Goal: Task Accomplishment & Management: Manage account settings

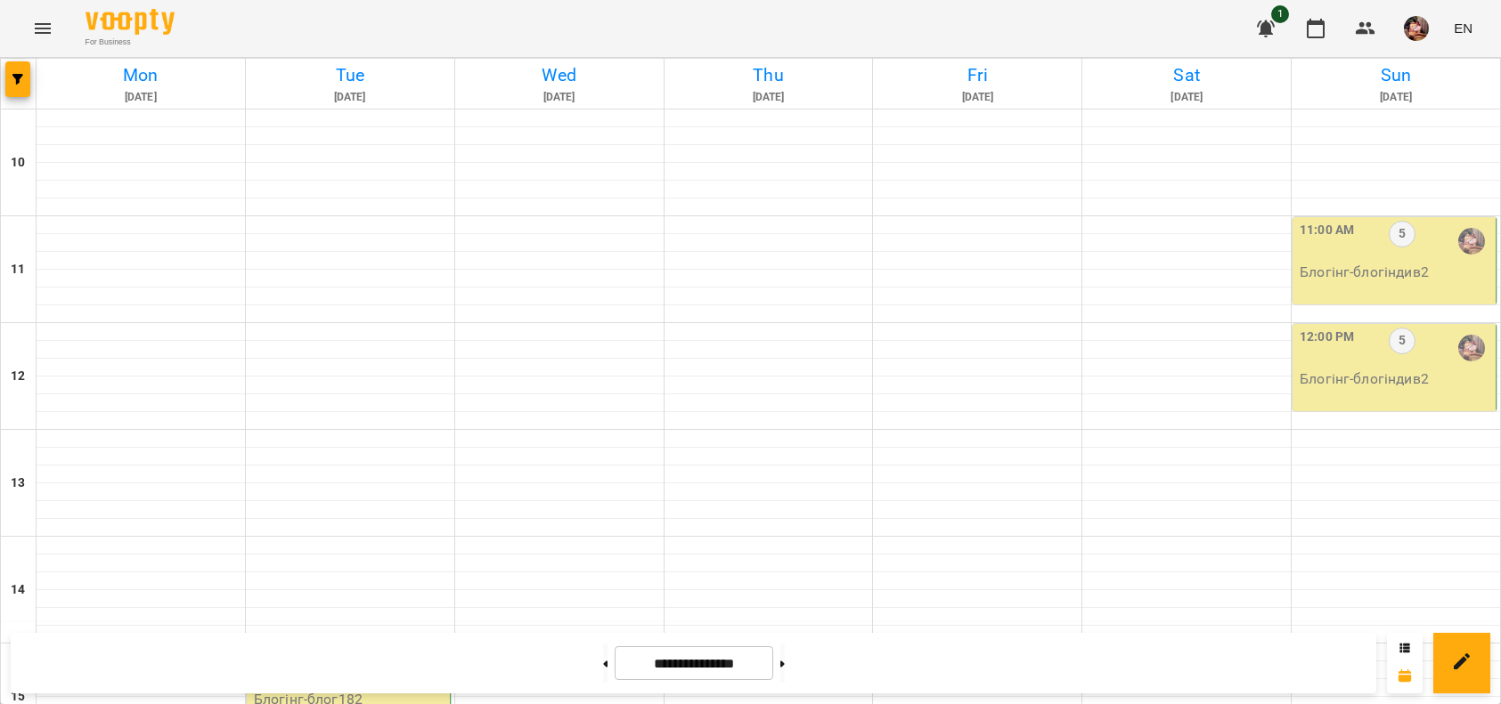
scroll to position [729, 0]
click at [603, 662] on button at bounding box center [605, 663] width 4 height 39
type input "**********"
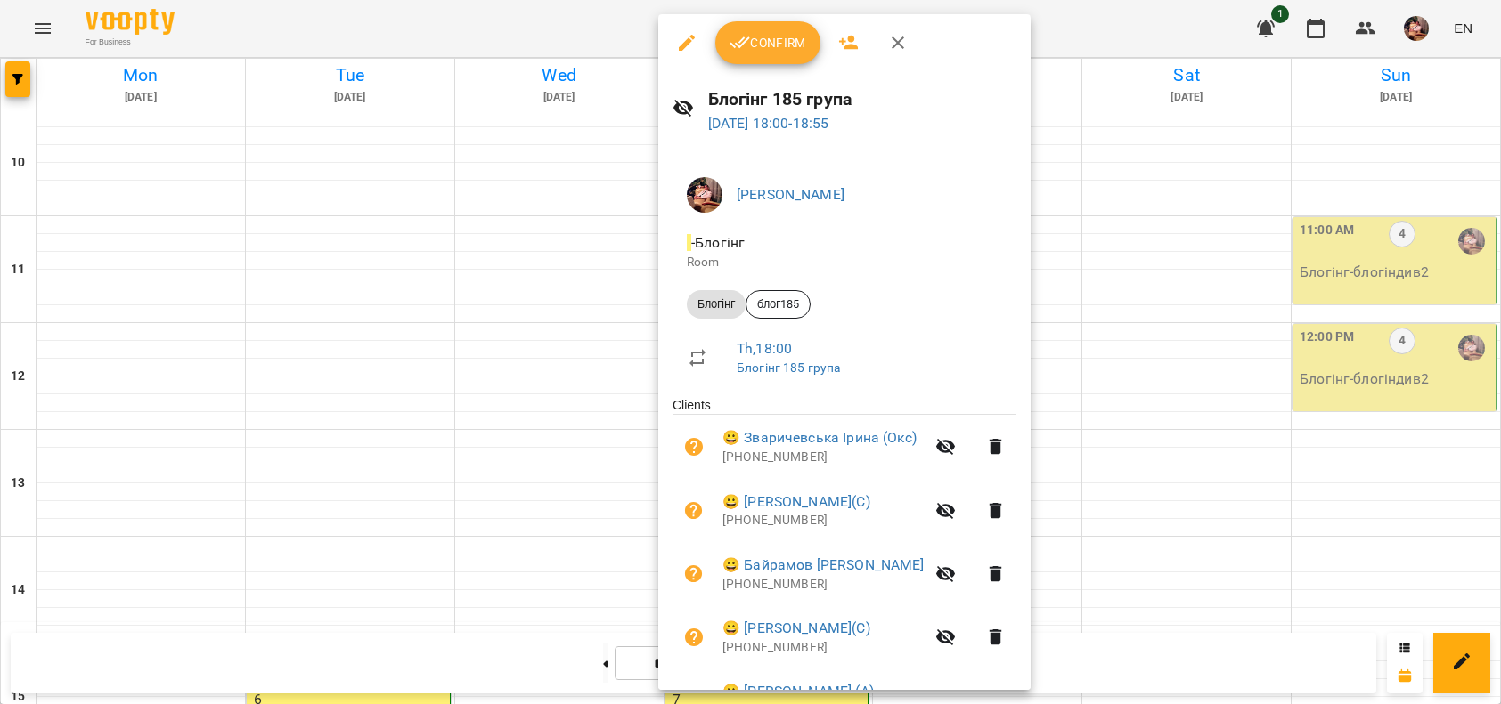
click at [780, 49] on span "Confirm" at bounding box center [767, 42] width 77 height 21
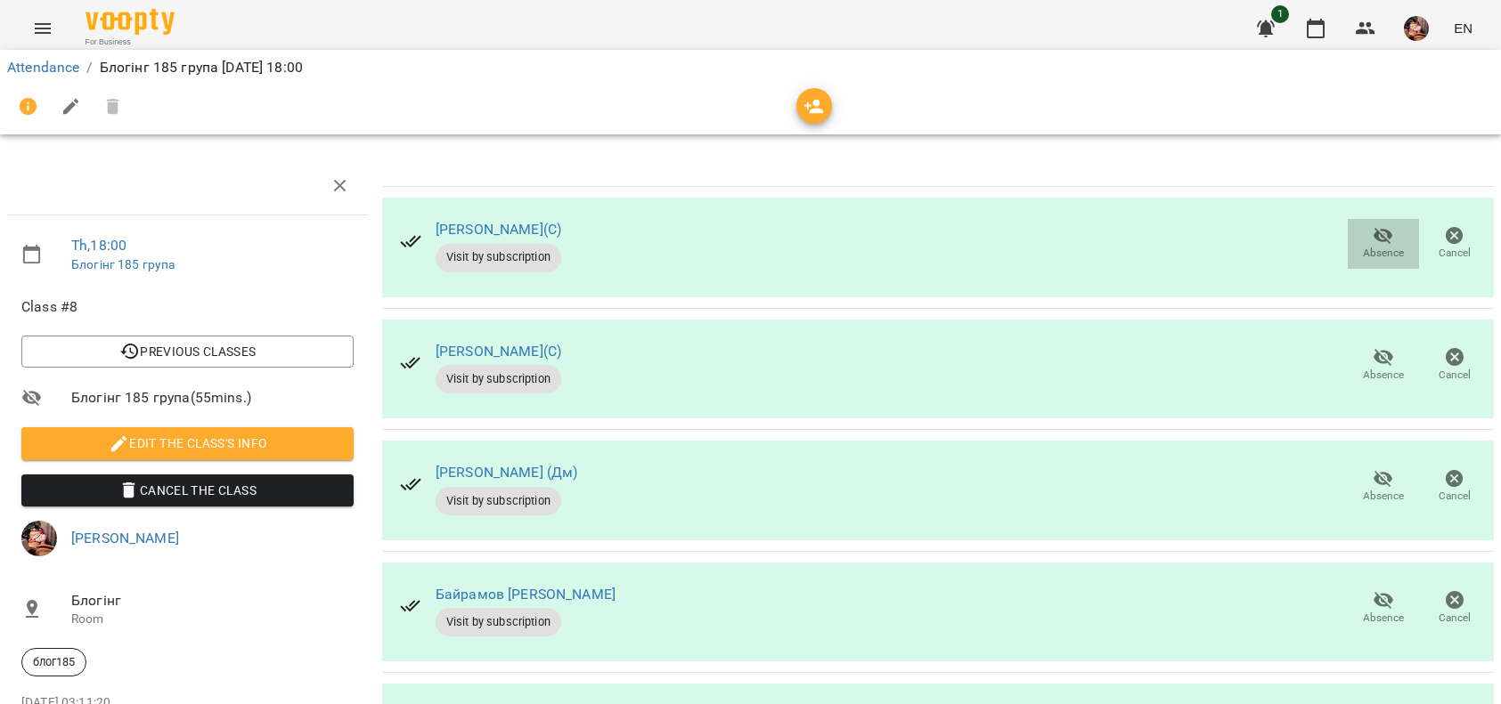
click at [1373, 237] on icon "button" at bounding box center [1383, 236] width 20 height 17
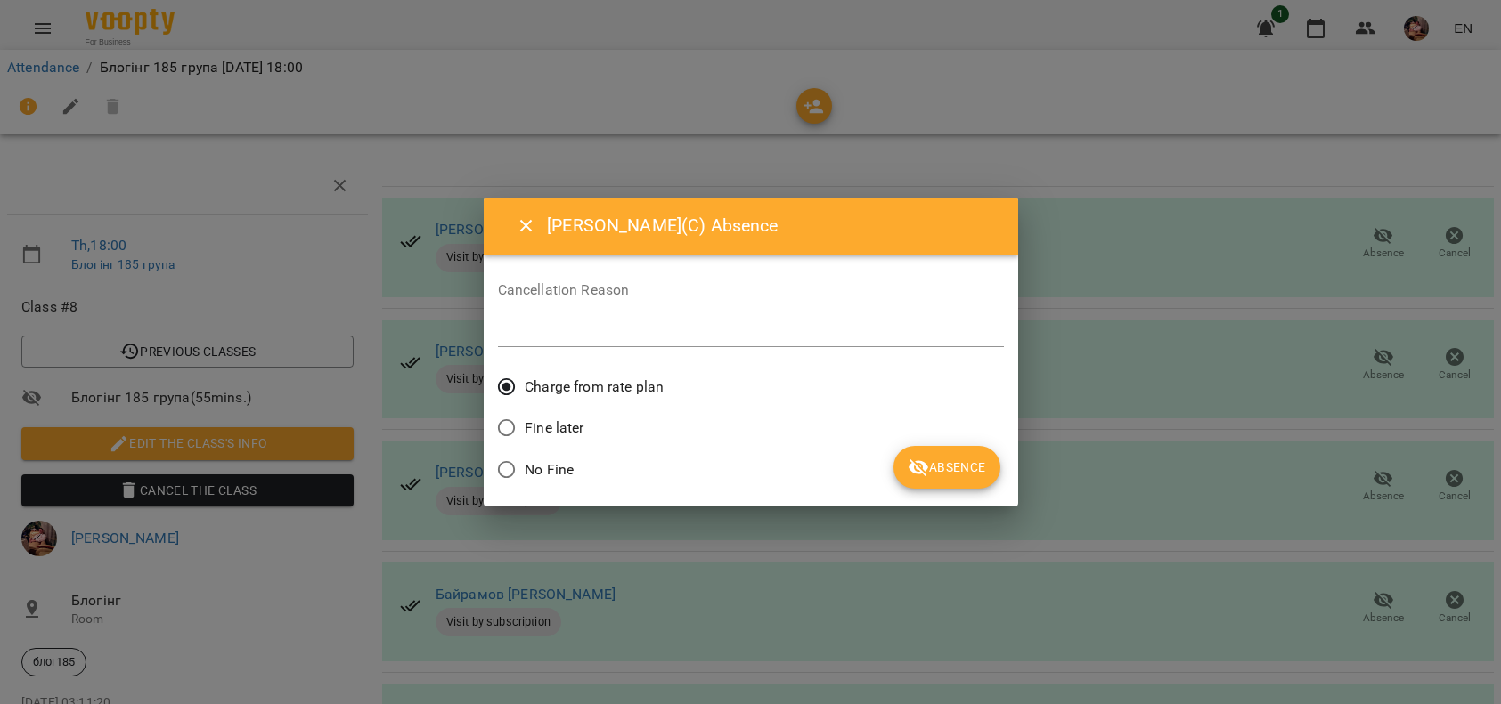
click at [543, 460] on span "No Fine" at bounding box center [549, 470] width 49 height 21
click at [924, 463] on icon "submit" at bounding box center [918, 468] width 20 height 17
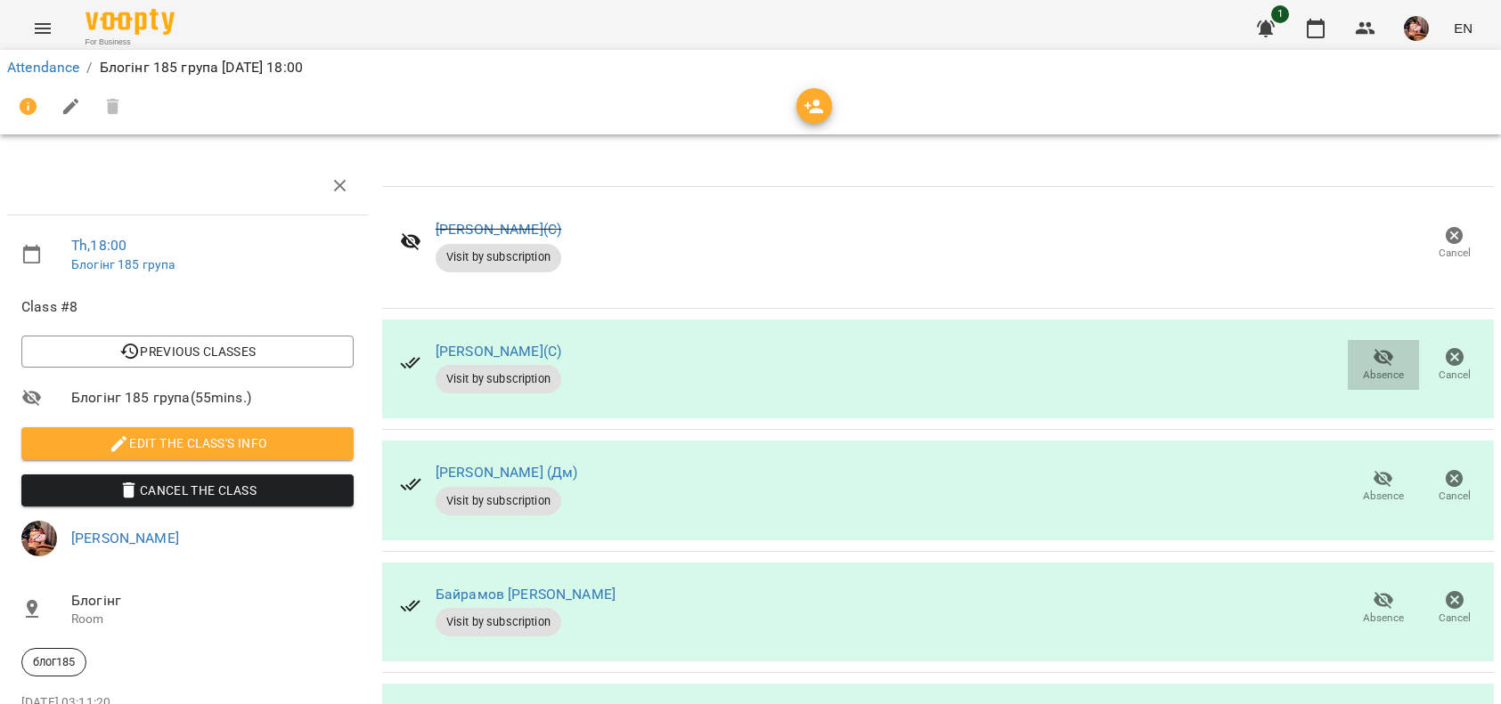
click at [1373, 358] on icon "button" at bounding box center [1383, 357] width 20 height 17
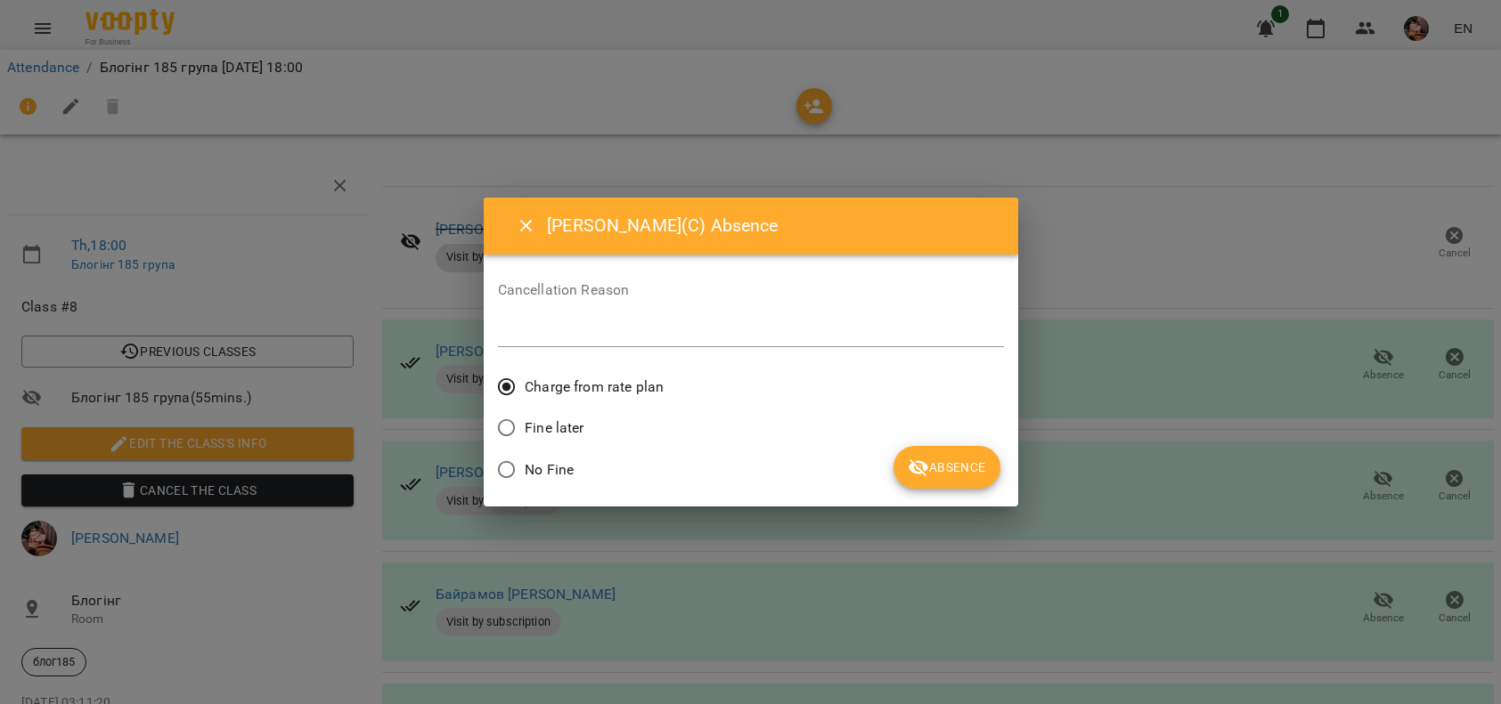
click at [525, 464] on span "No Fine" at bounding box center [549, 470] width 49 height 21
click at [907, 469] on button "Absence" at bounding box center [946, 467] width 106 height 43
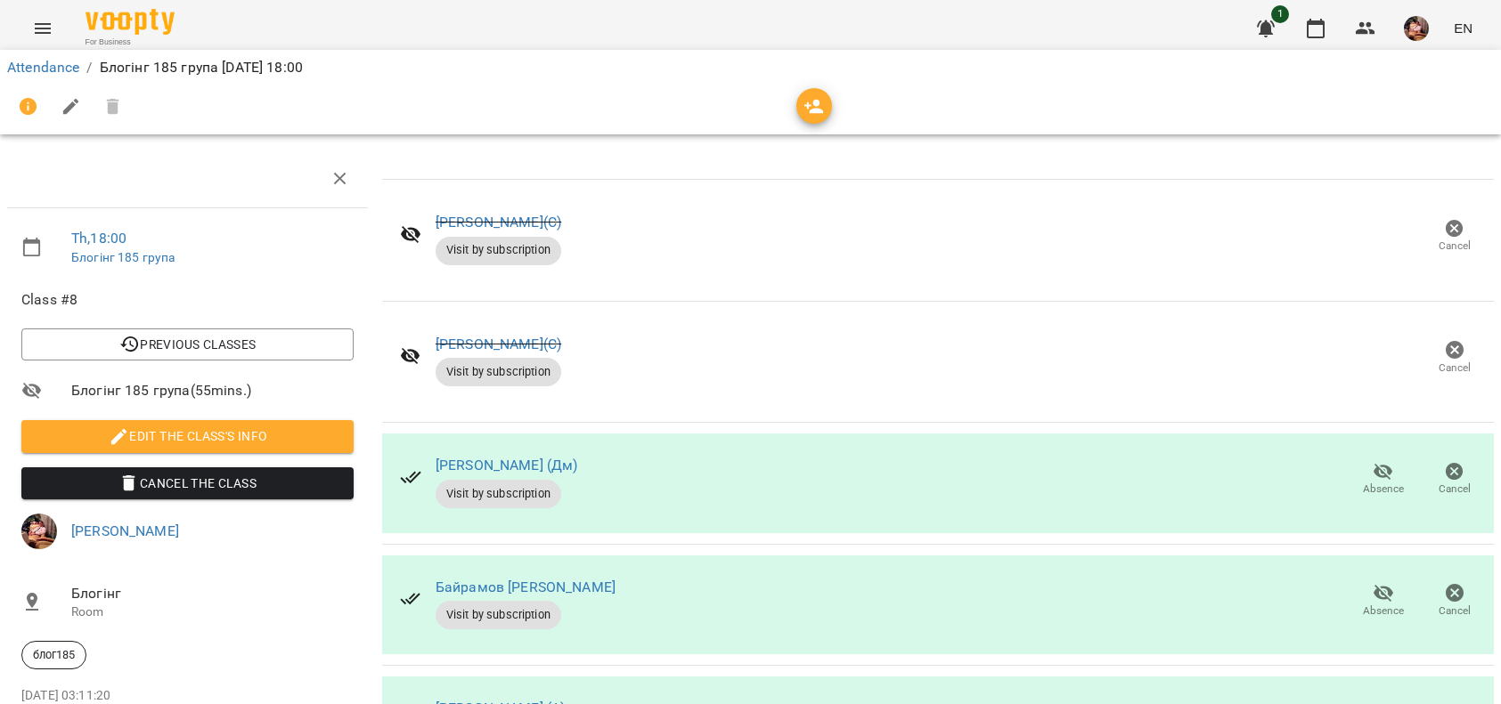
scroll to position [438, 0]
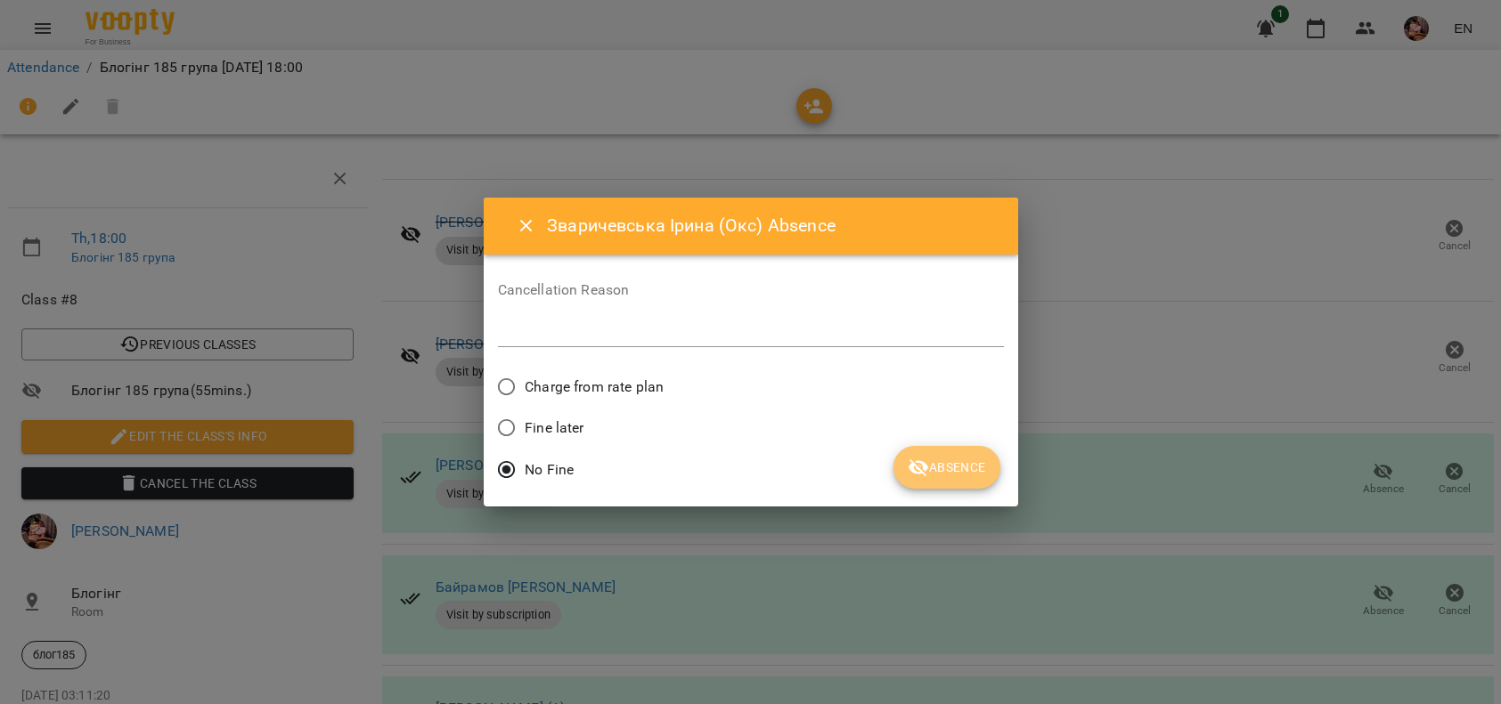
click at [962, 464] on span "Absence" at bounding box center [946, 467] width 77 height 21
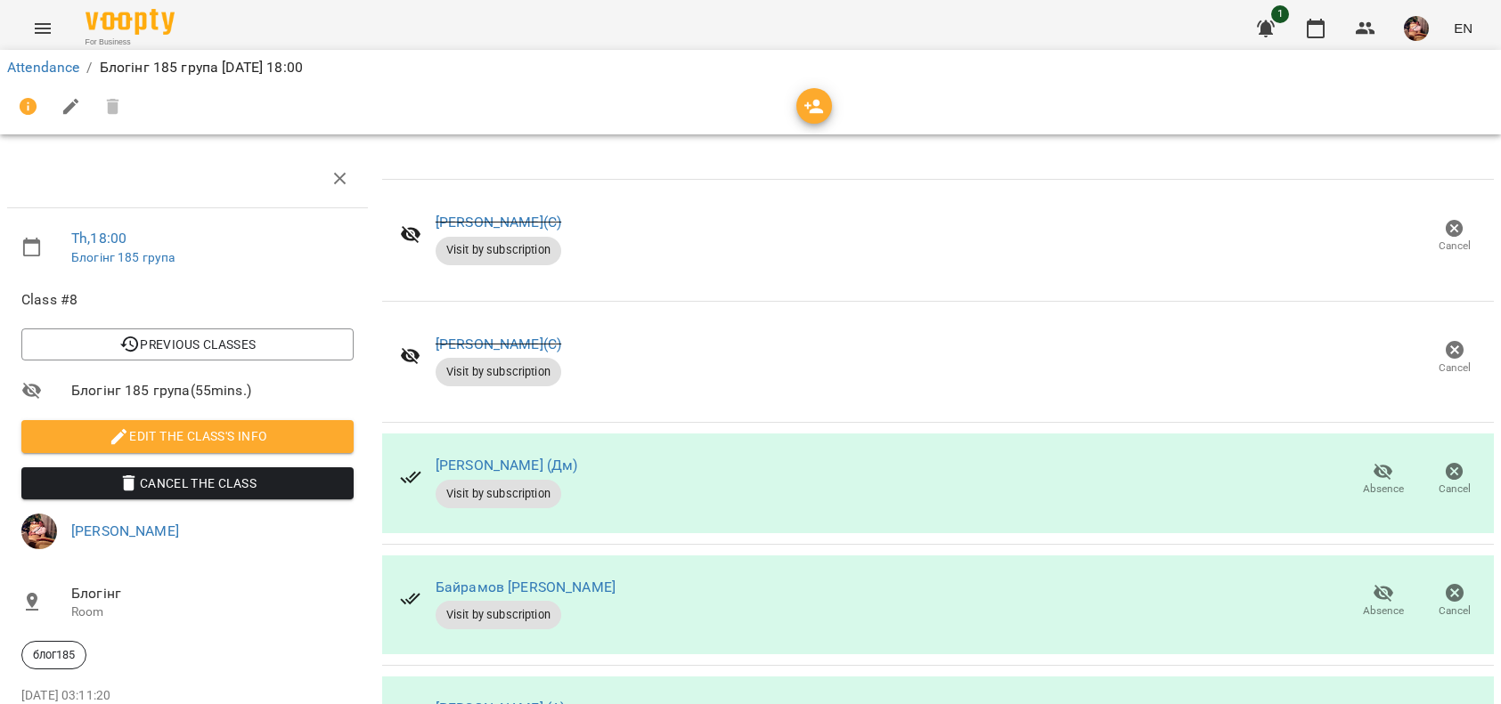
scroll to position [0, 0]
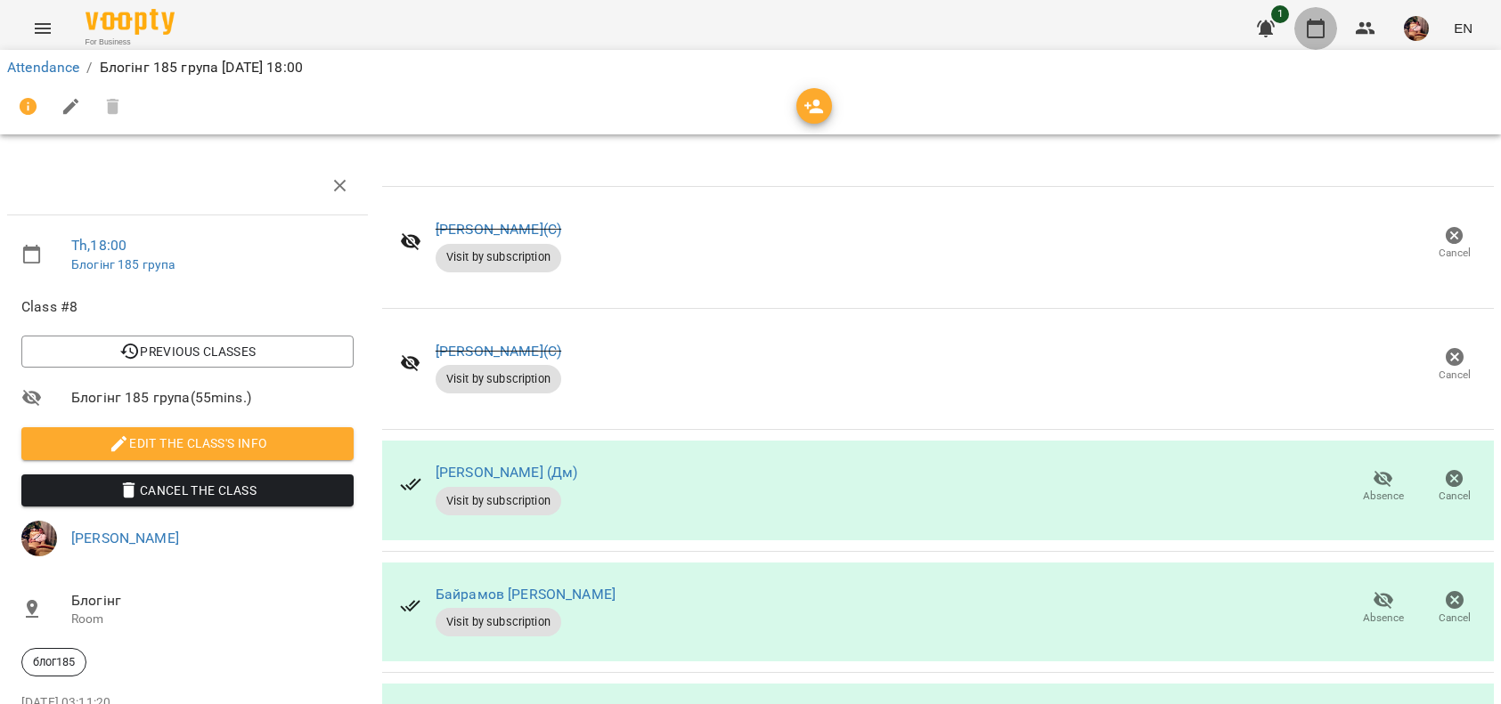
click at [1312, 33] on icon "button" at bounding box center [1315, 28] width 21 height 21
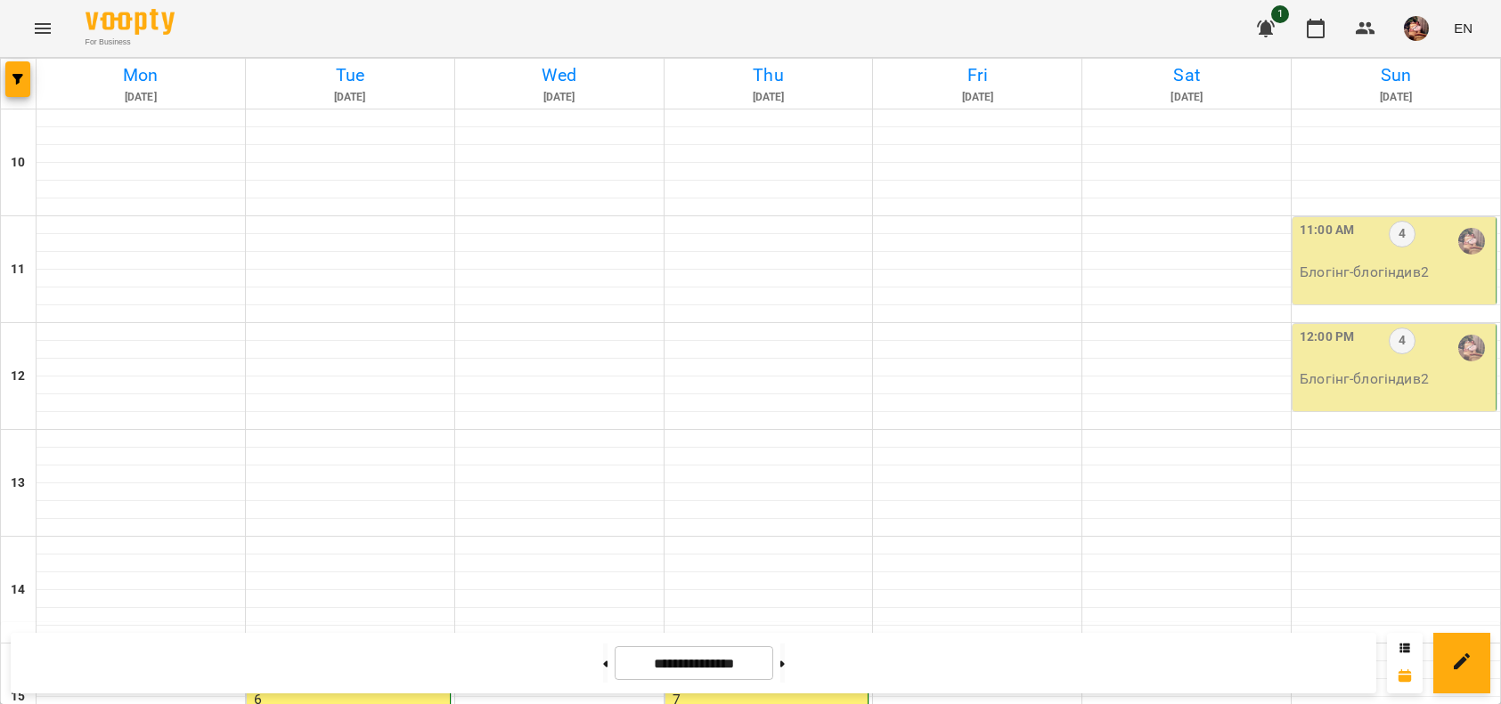
scroll to position [732, 0]
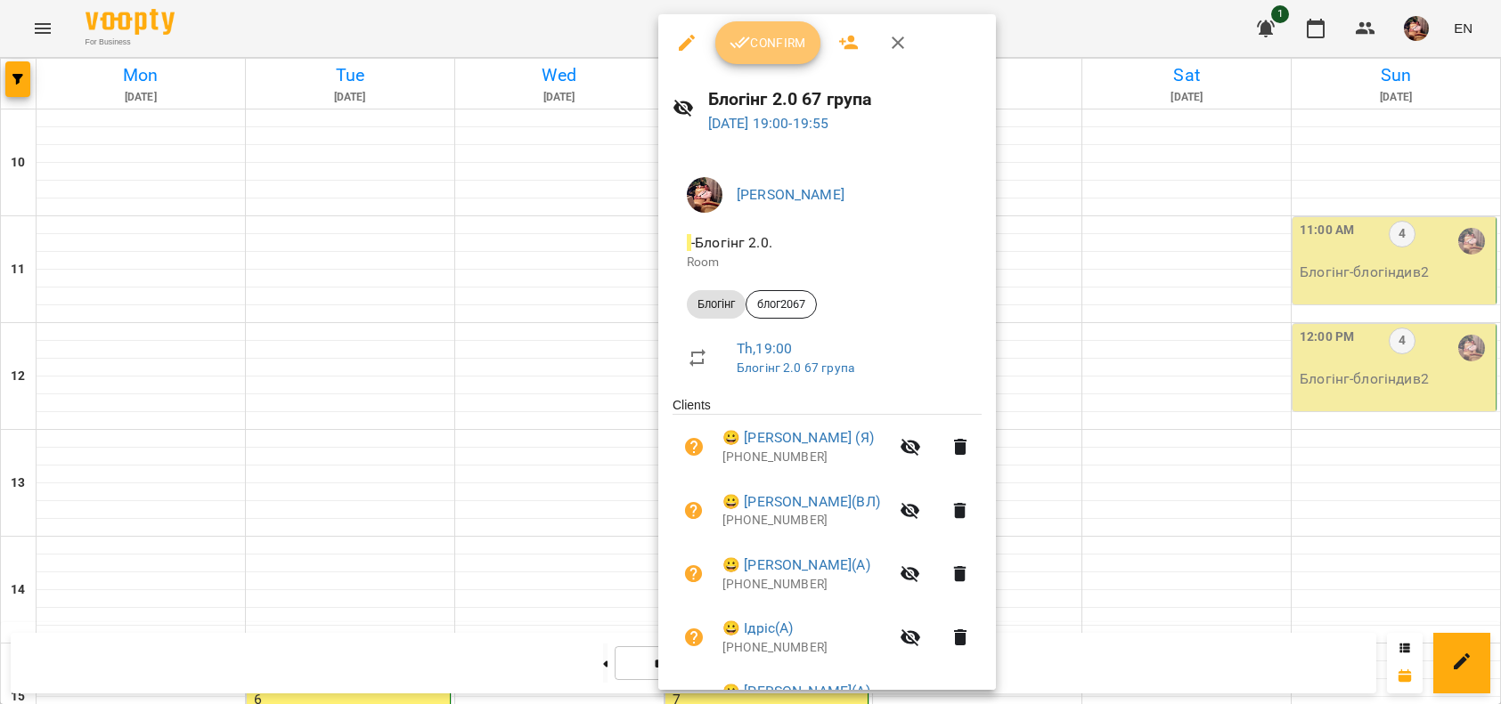
click at [772, 37] on span "Confirm" at bounding box center [767, 42] width 77 height 21
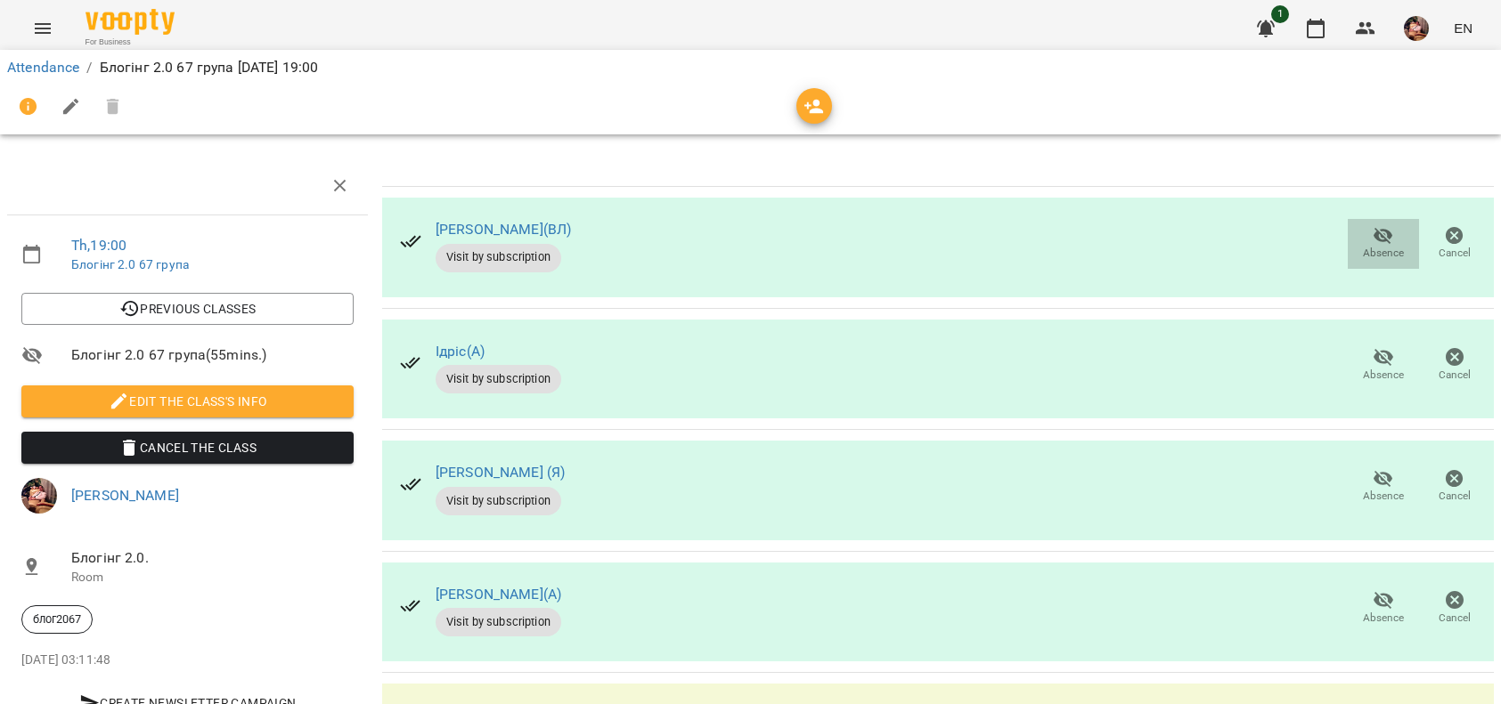
click at [1383, 239] on span "Absence" at bounding box center [1383, 243] width 50 height 36
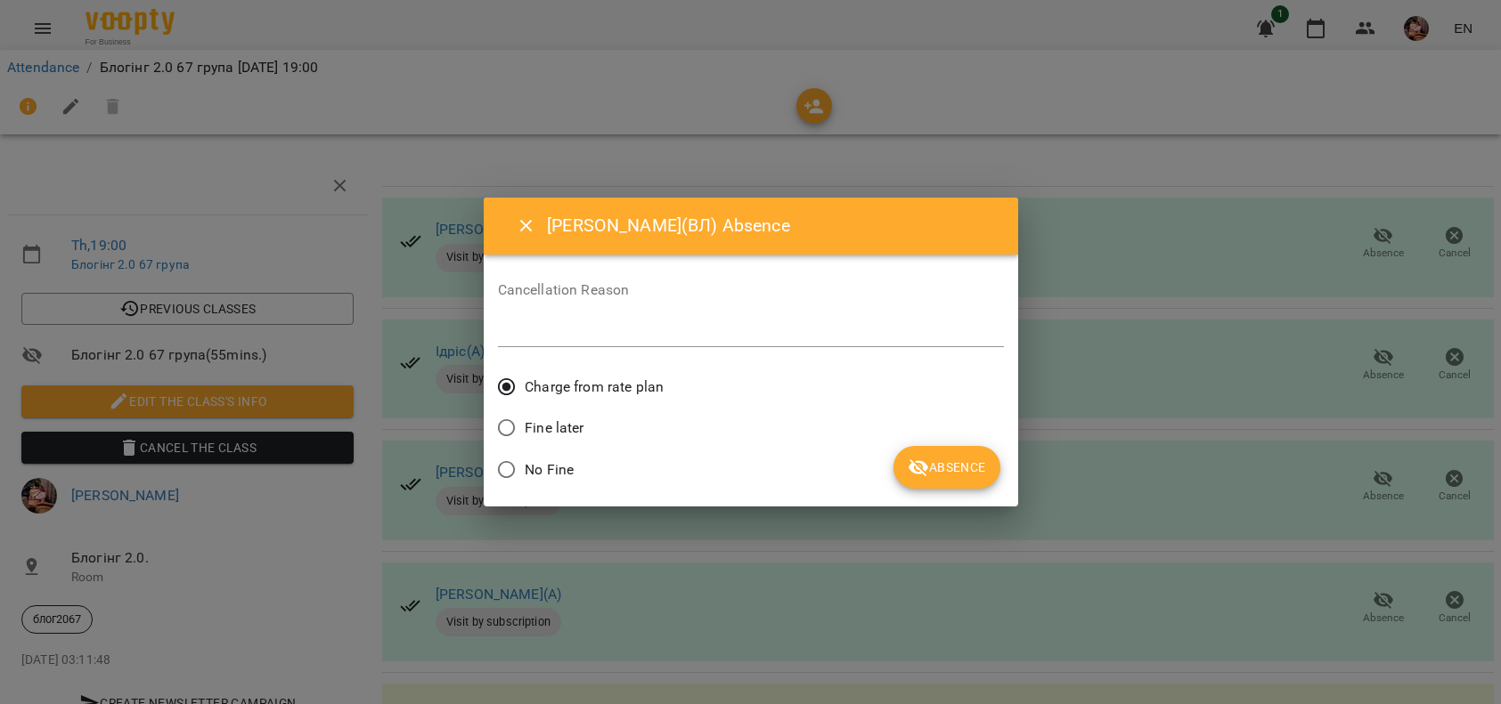
click at [564, 463] on span "No Fine" at bounding box center [549, 470] width 49 height 21
click at [919, 468] on icon "submit" at bounding box center [918, 467] width 21 height 21
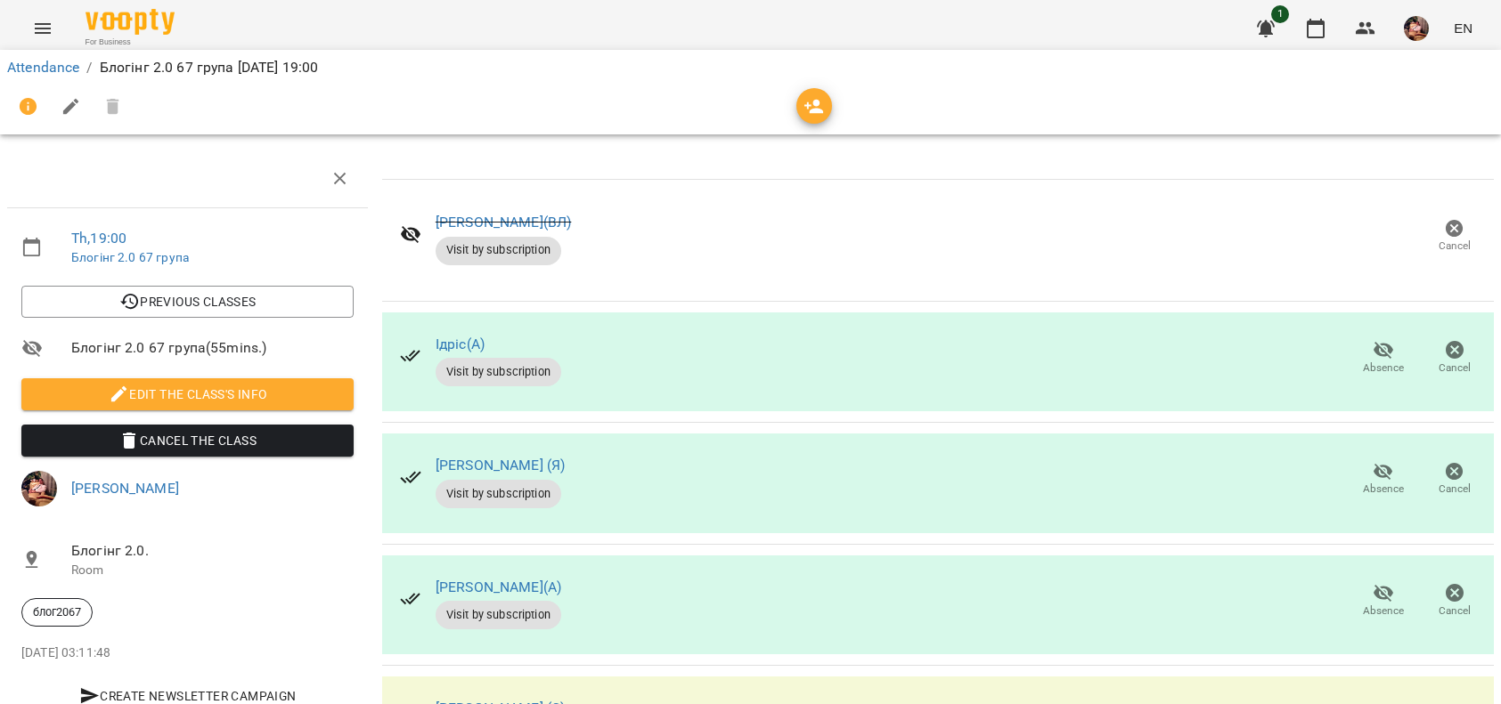
scroll to position [366, 0]
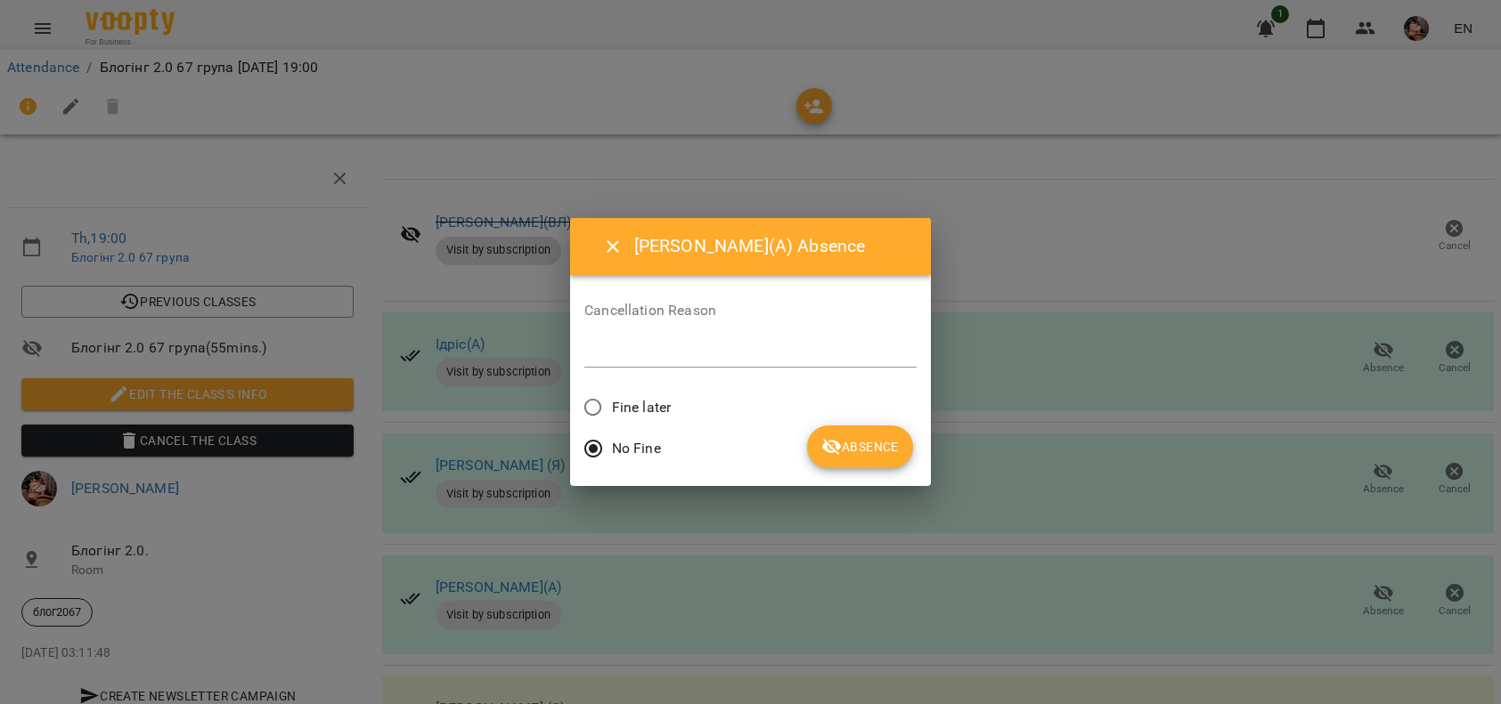
click at [838, 441] on icon "submit" at bounding box center [831, 446] width 21 height 21
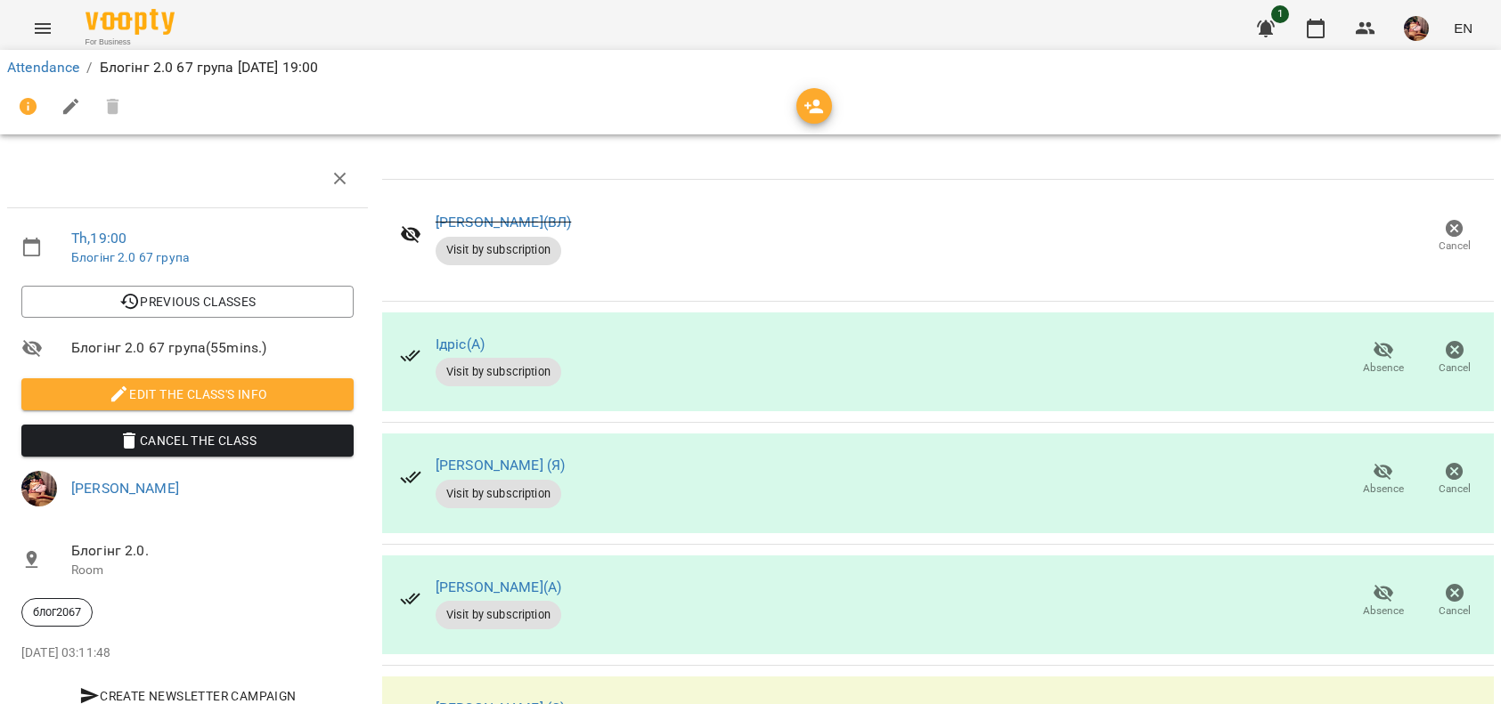
scroll to position [0, 0]
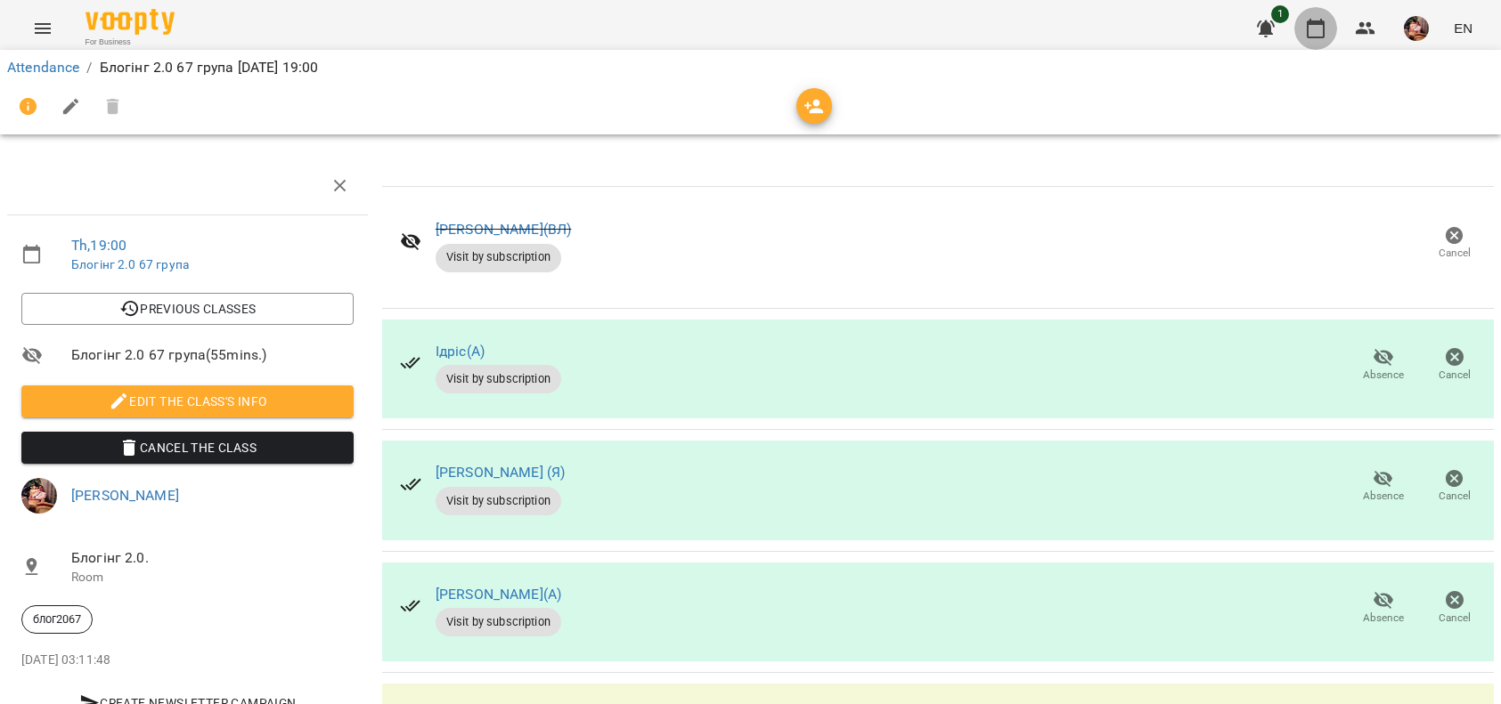
click at [1311, 28] on icon "button" at bounding box center [1315, 28] width 21 height 21
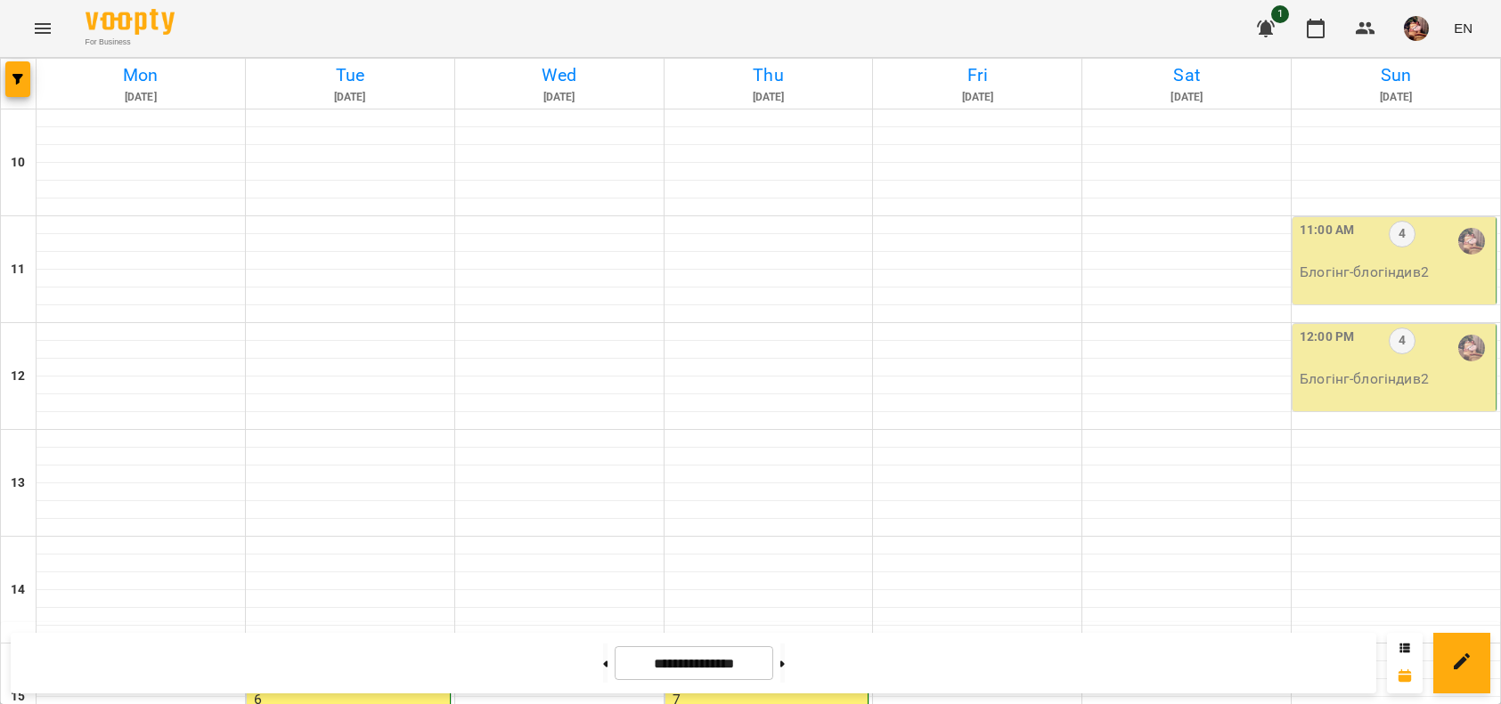
scroll to position [727, 0]
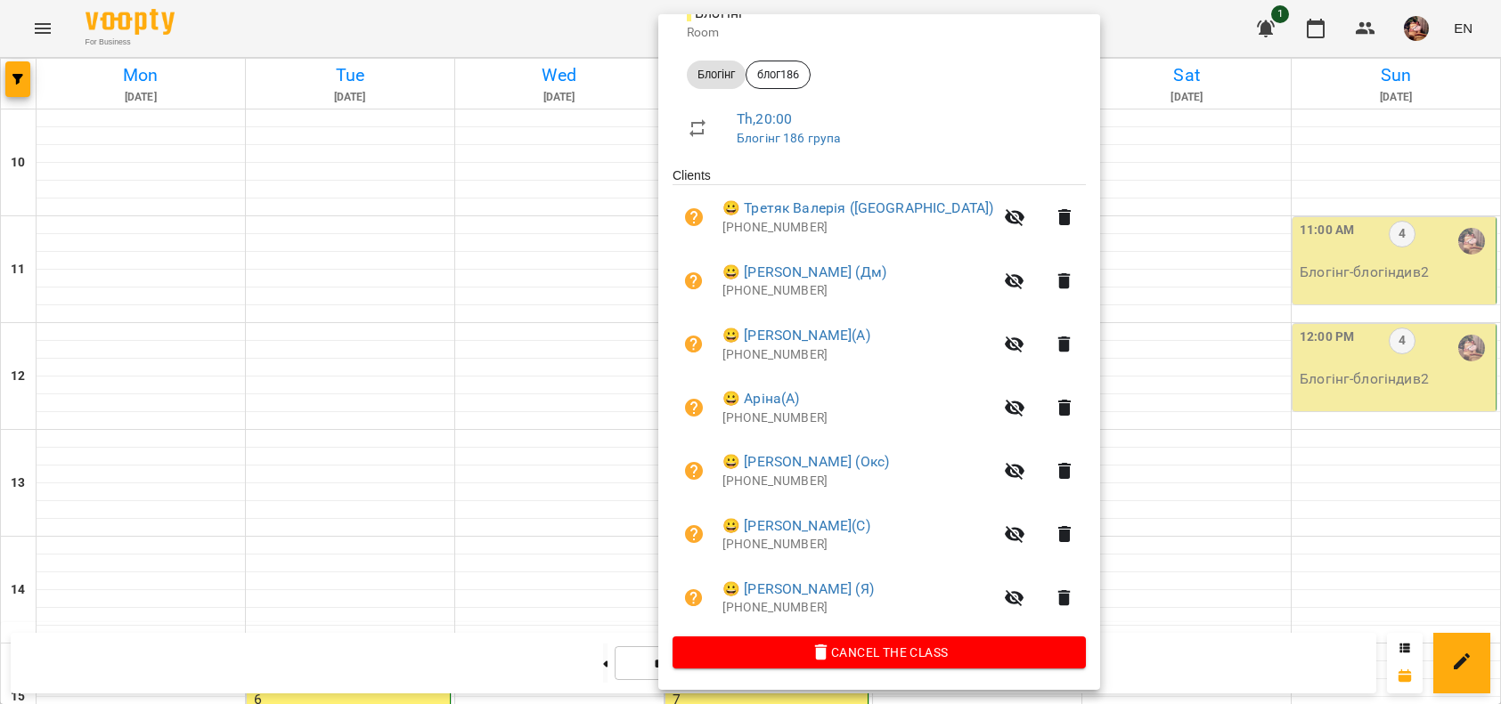
scroll to position [0, 0]
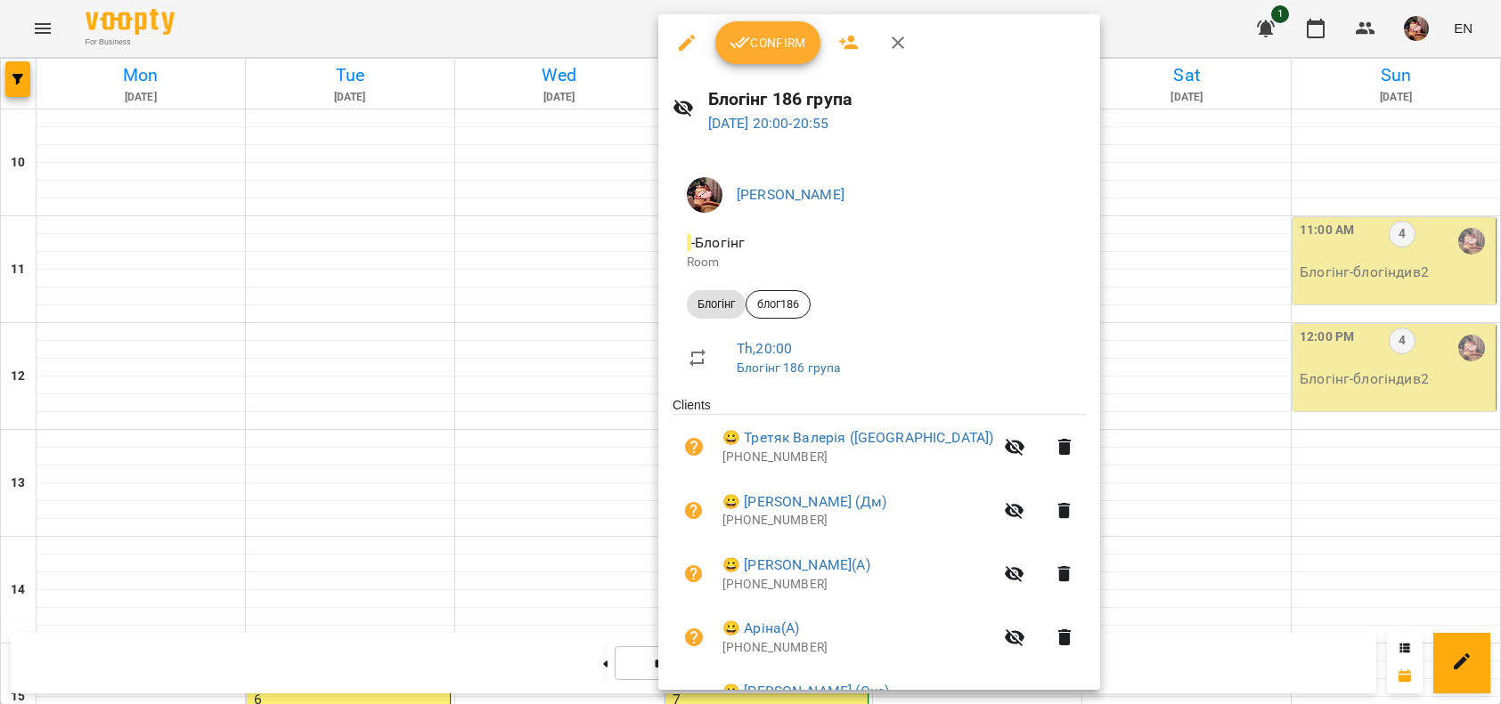
click at [770, 43] on span "Confirm" at bounding box center [767, 42] width 77 height 21
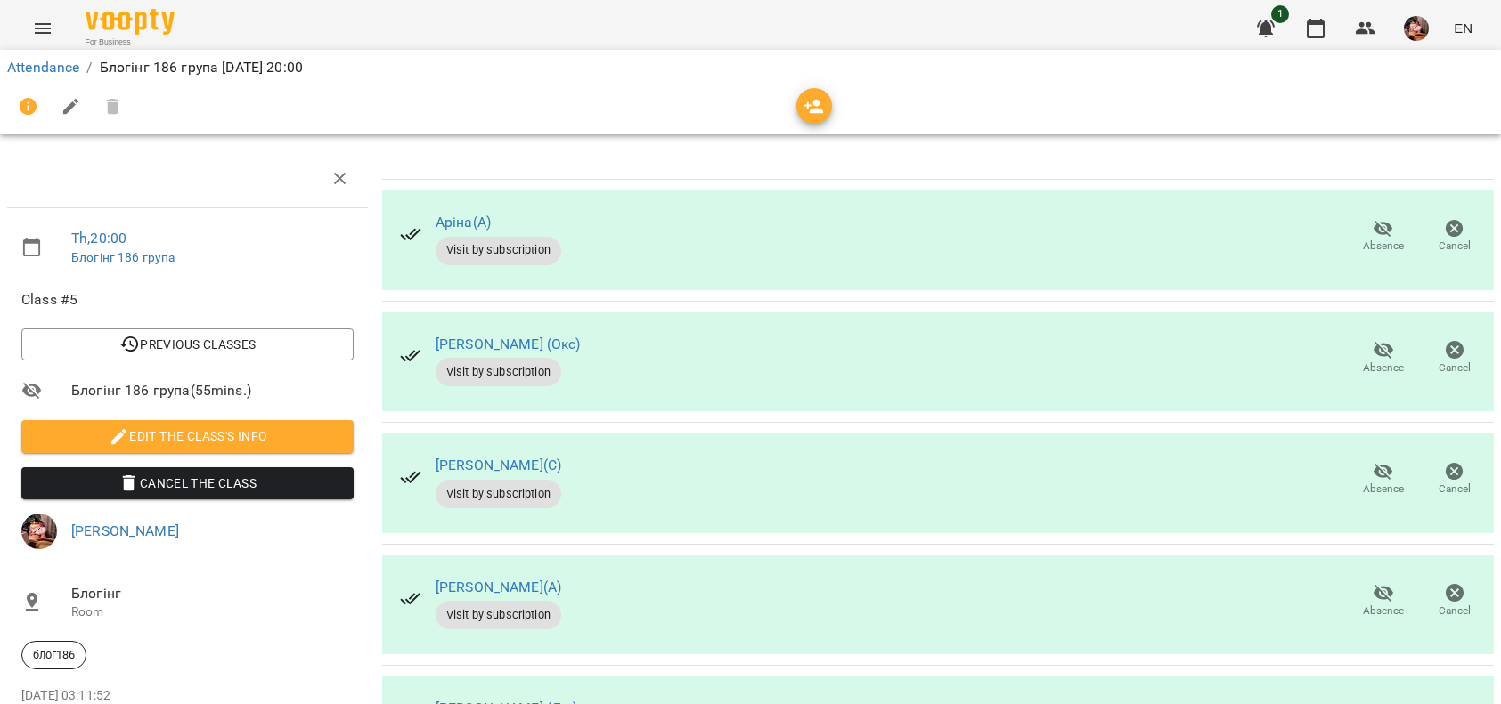
scroll to position [109, 0]
click at [1363, 482] on span "Absence" at bounding box center [1383, 489] width 41 height 15
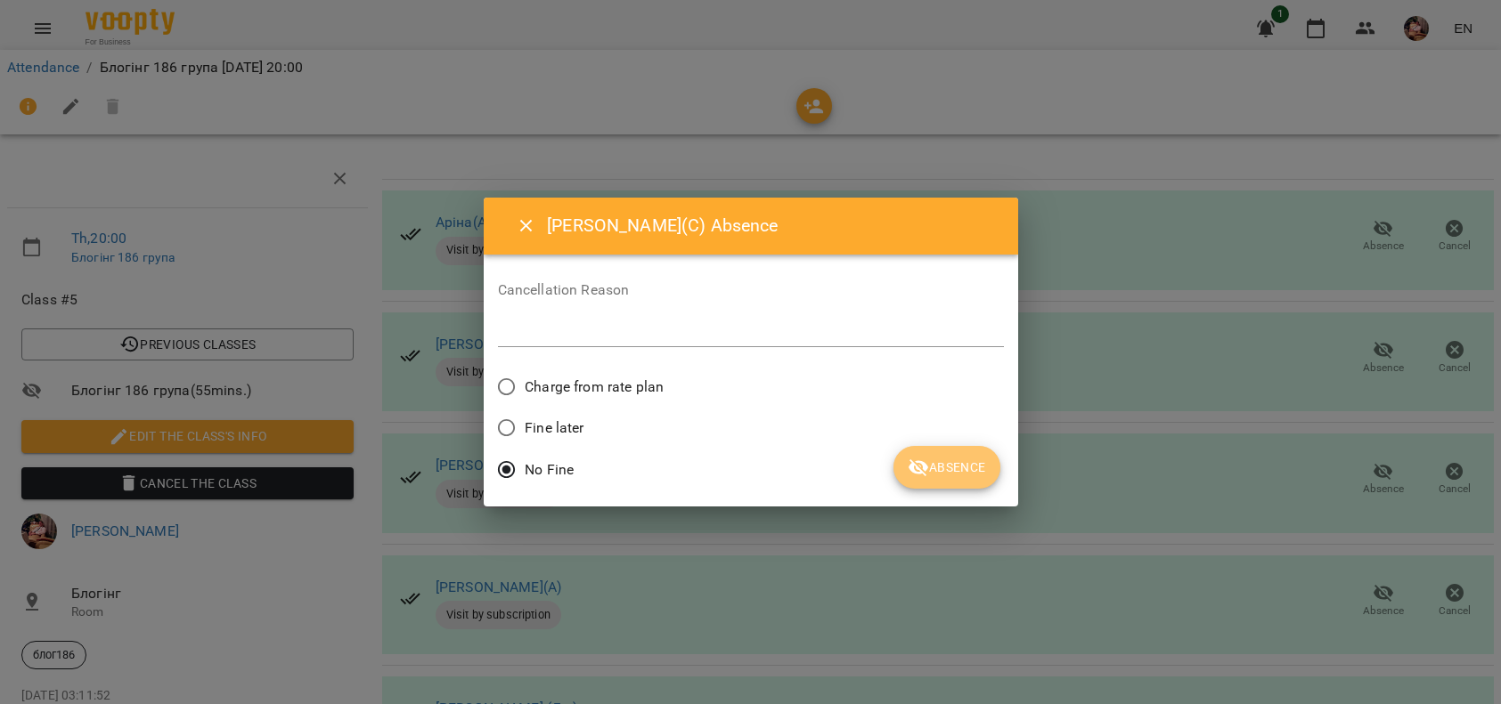
click at [935, 459] on span "Absence" at bounding box center [946, 467] width 77 height 21
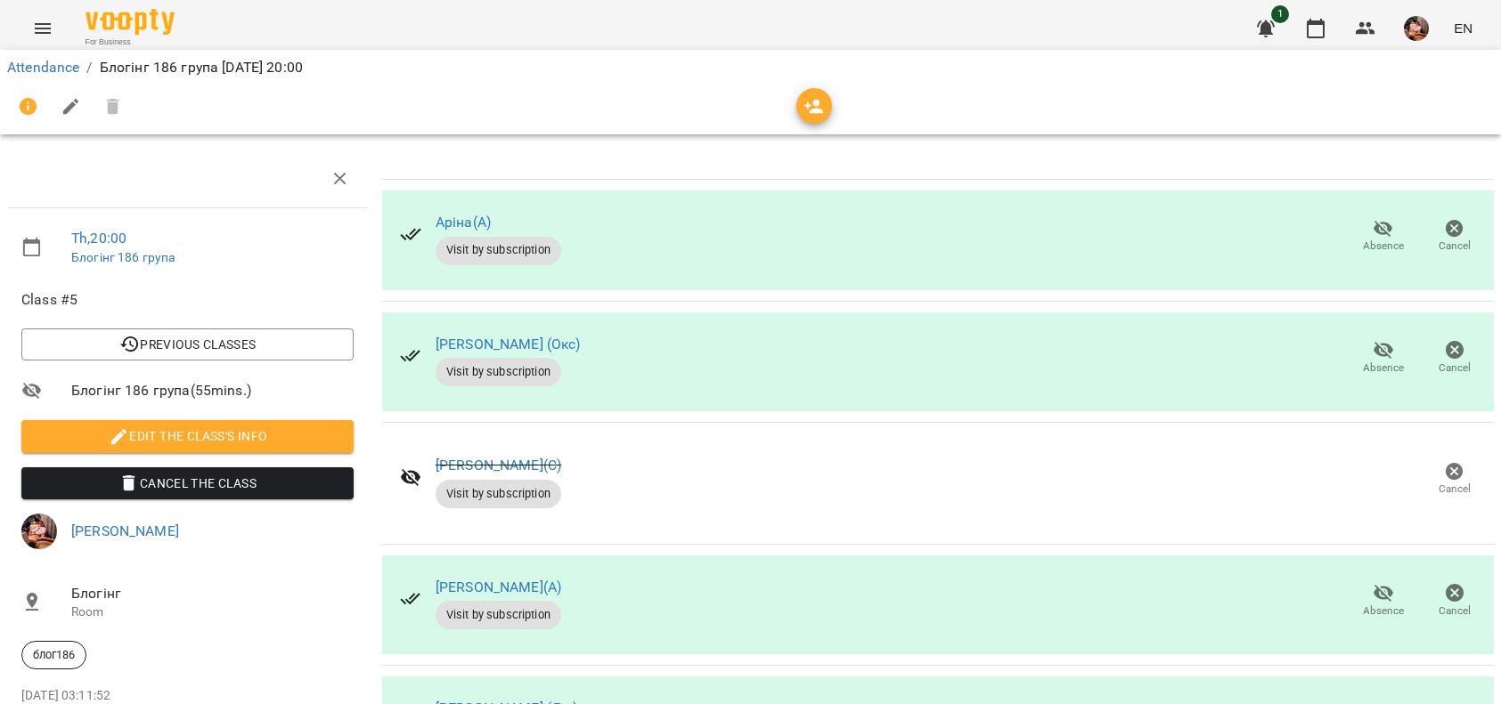
scroll to position [0, 0]
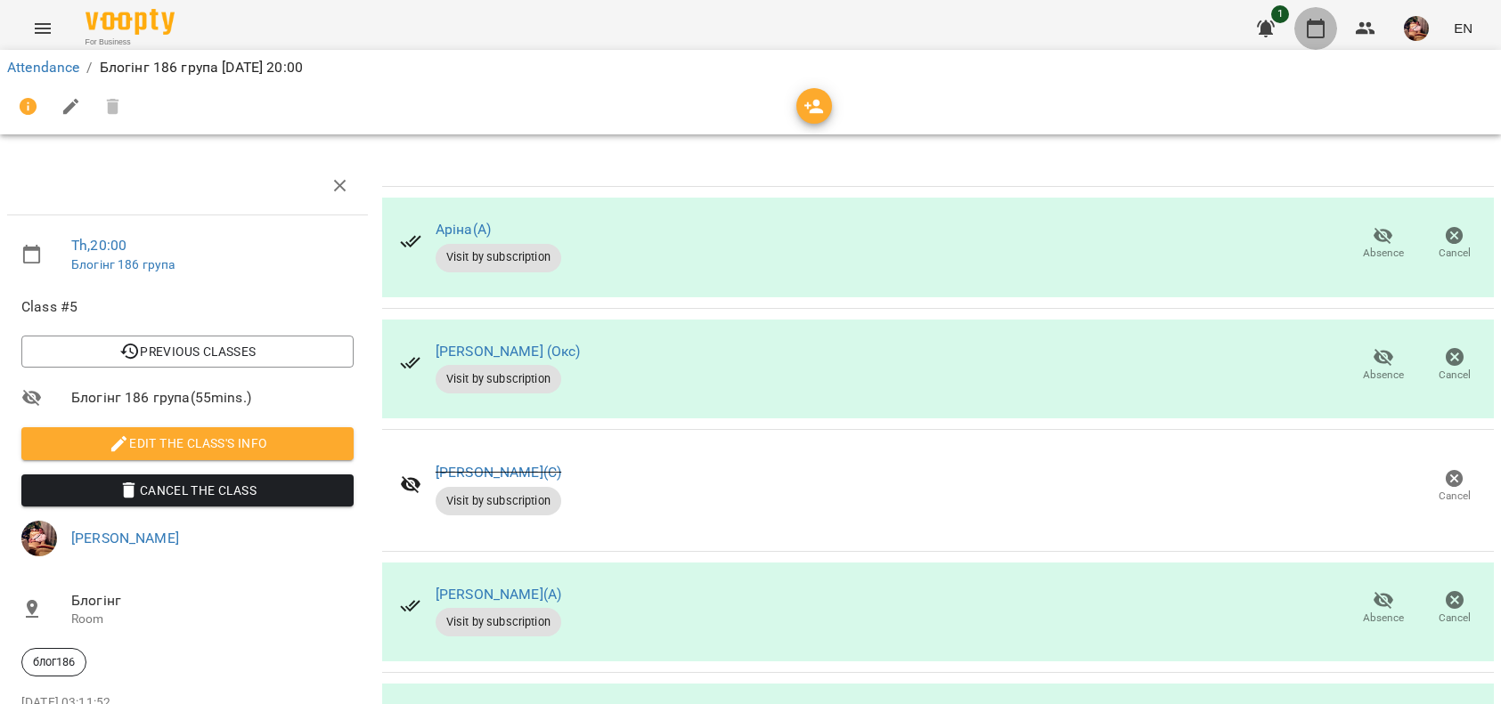
click at [1301, 25] on button "button" at bounding box center [1315, 28] width 43 height 43
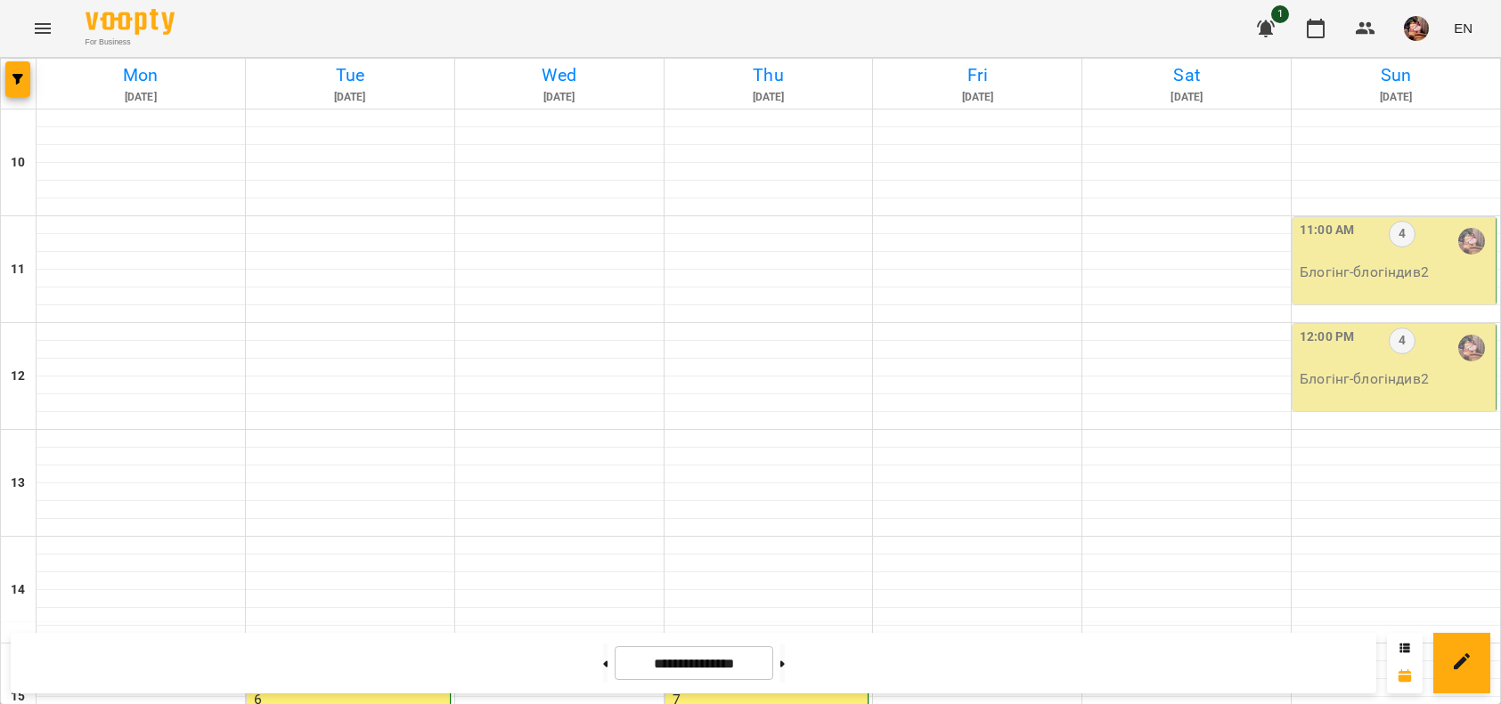
scroll to position [788, 0]
